Goal: Task Accomplishment & Management: Complete application form

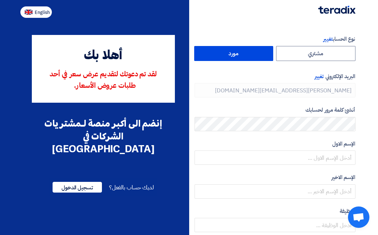
click at [28, 18] on button "English" at bounding box center [35, 11] width 31 height 11
type input "Register"
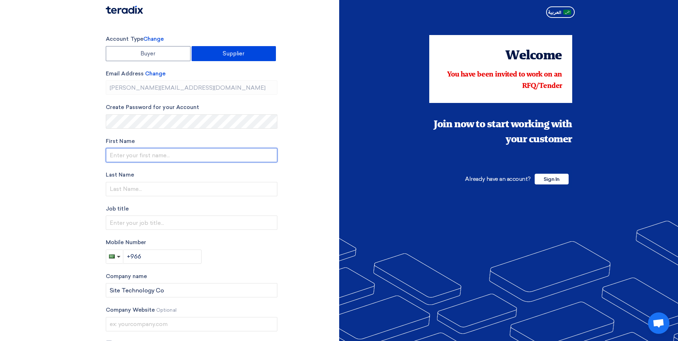
click at [140, 153] on input "text" at bounding box center [192, 155] width 172 height 14
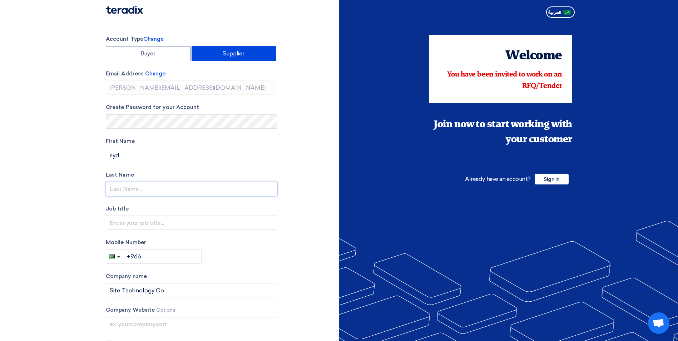
click at [133, 188] on input "text" at bounding box center [192, 189] width 172 height 14
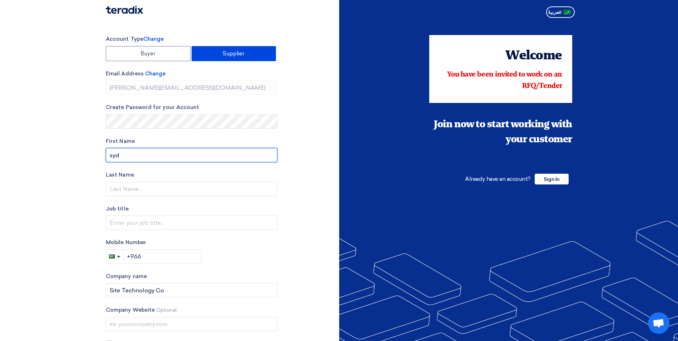
click at [115, 157] on input "syd" at bounding box center [192, 155] width 172 height 14
type input "[PERSON_NAME]"
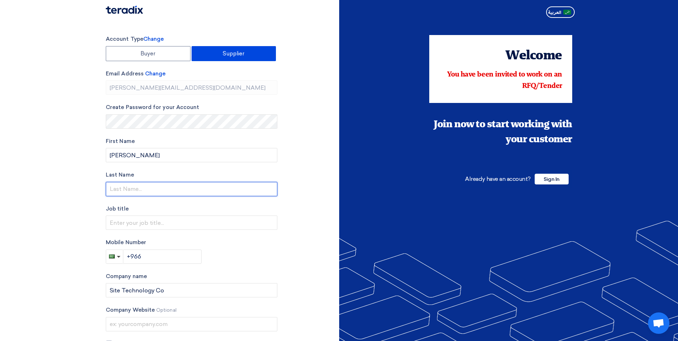
click at [122, 189] on input "text" at bounding box center [192, 189] width 172 height 14
type input "r"
type input "[PERSON_NAME]"
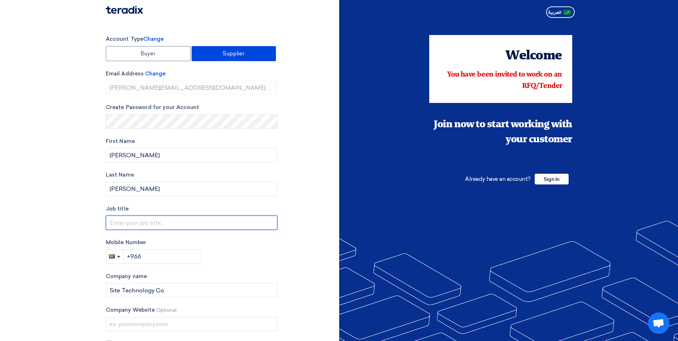
click at [127, 223] on input "text" at bounding box center [192, 222] width 172 height 14
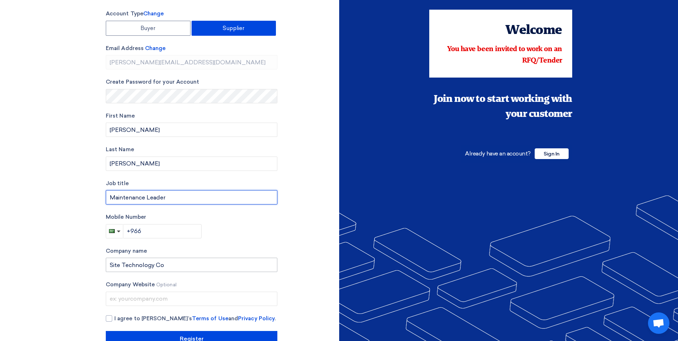
scroll to position [36, 0]
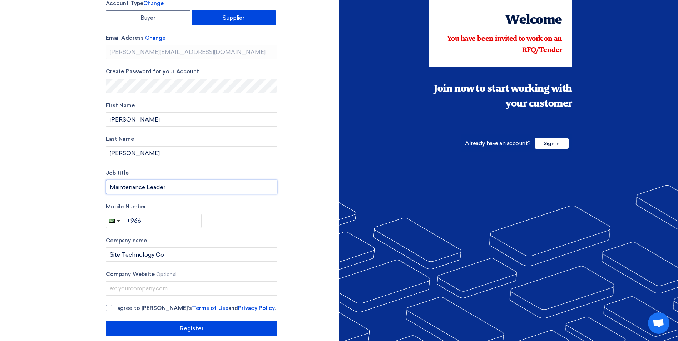
type input "Maintenance Leader"
click at [152, 222] on input "+966" at bounding box center [162, 221] width 79 height 14
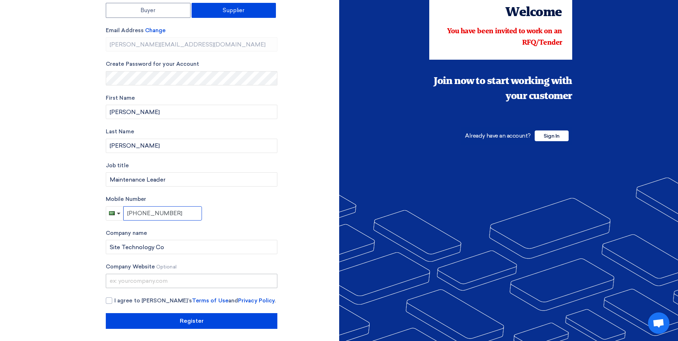
scroll to position [45, 0]
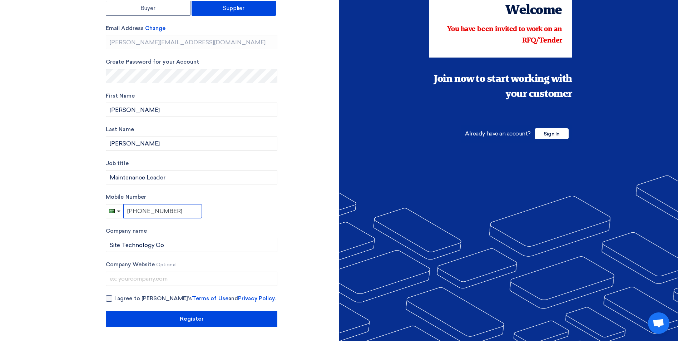
type input "[PHONE_NUMBER]"
click at [108, 235] on div at bounding box center [109, 298] width 6 height 6
click at [114, 235] on input "I agree to [PERSON_NAME]’s Terms of Use and Privacy Policy ." at bounding box center [200, 301] width 172 height 14
checkbox input "true"
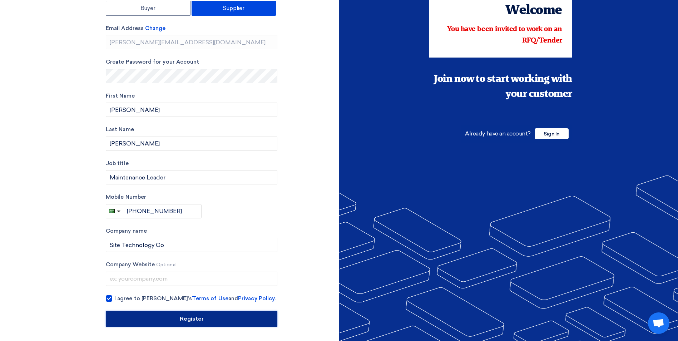
click at [130, 235] on input "Register" at bounding box center [192, 319] width 172 height 16
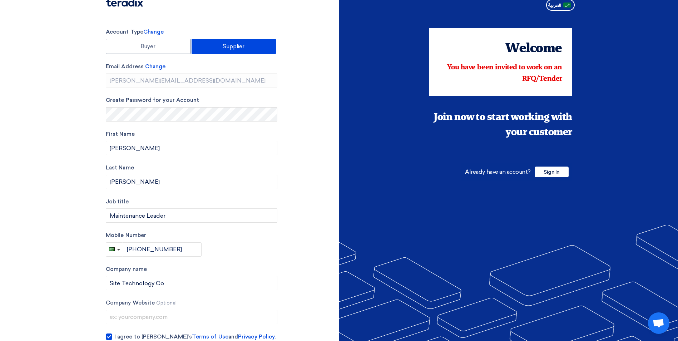
scroll to position [0, 0]
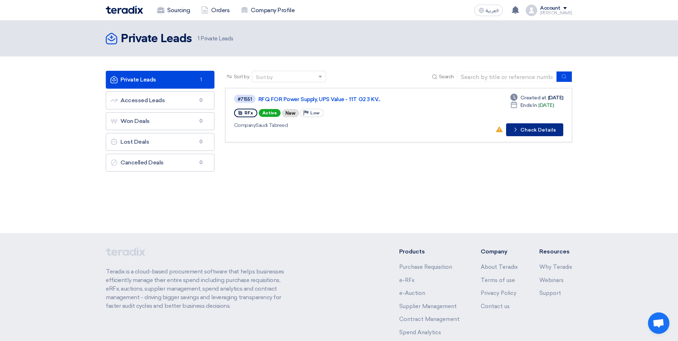
click at [377, 128] on button "Check details Check Details" at bounding box center [534, 129] width 57 height 13
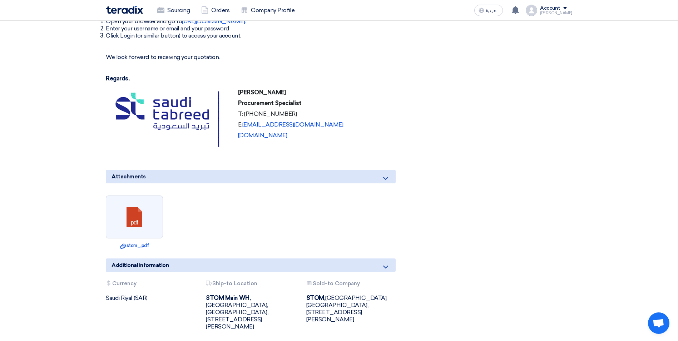
scroll to position [429, 0]
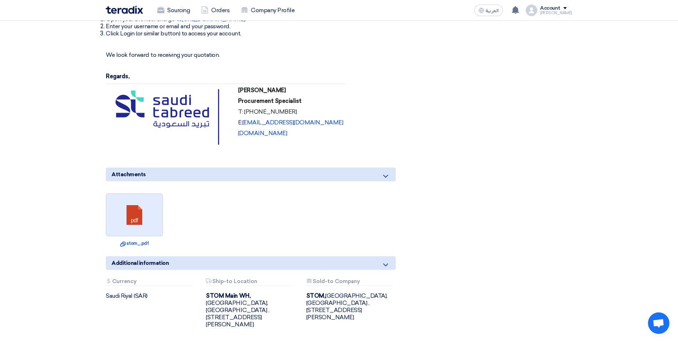
click at [134, 227] on link at bounding box center [134, 215] width 57 height 43
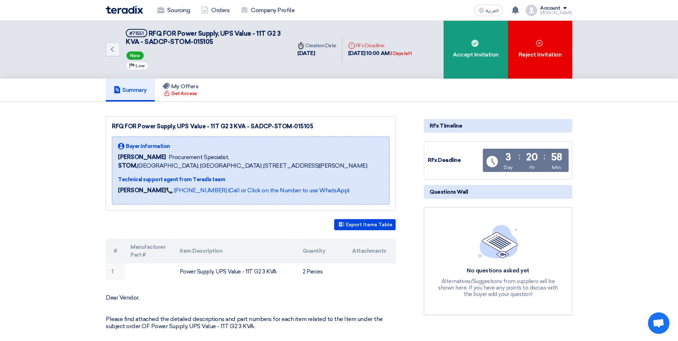
scroll to position [0, 0]
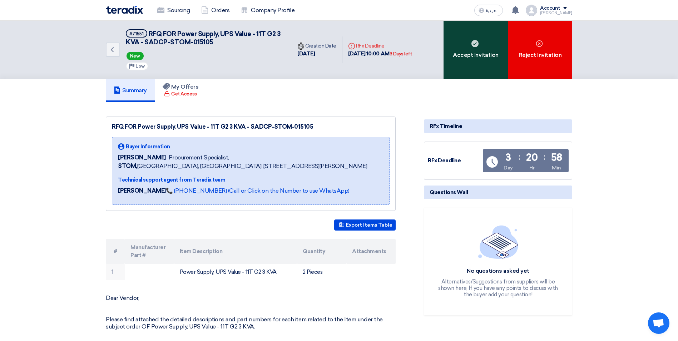
click at [377, 29] on div "Accept Invitation" at bounding box center [475, 50] width 64 height 58
